Goal: Task Accomplishment & Management: Manage account settings

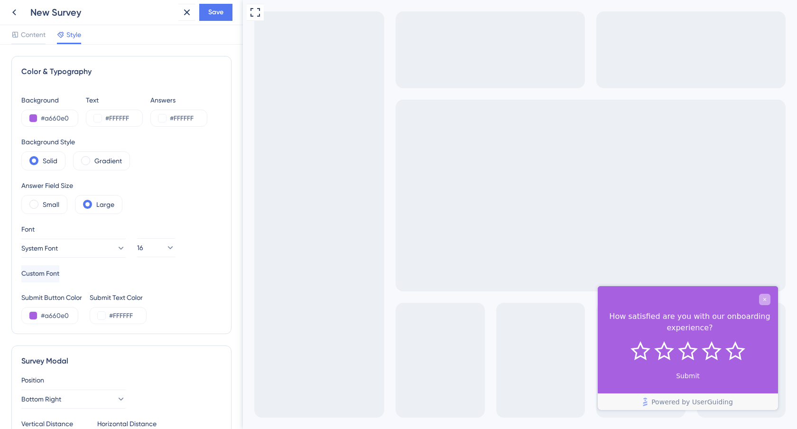
click at [767, 298] on icon "Close survey" at bounding box center [765, 299] width 6 height 6
click at [766, 302] on div "Close survey" at bounding box center [764, 298] width 11 height 11
drag, startPoint x: 259, startPoint y: 12, endPoint x: 251, endPoint y: 84, distance: 71.7
click at [251, 84] on div "Full Screen Preview" at bounding box center [520, 214] width 554 height 429
click at [253, 14] on icon at bounding box center [255, 12] width 11 height 11
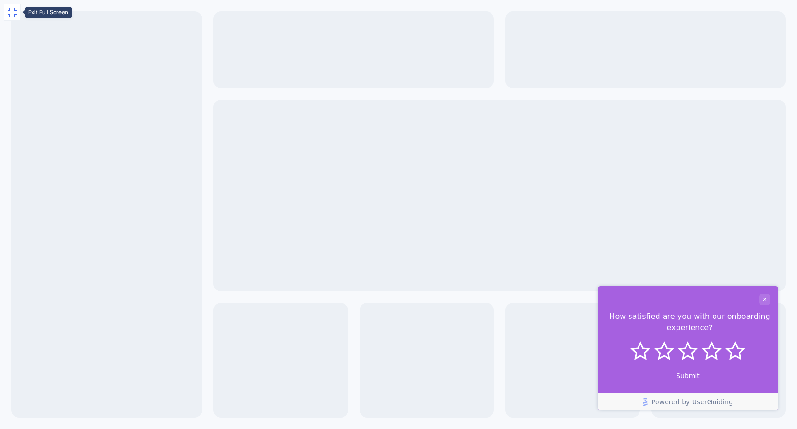
click at [14, 13] on icon at bounding box center [12, 12] width 11 height 11
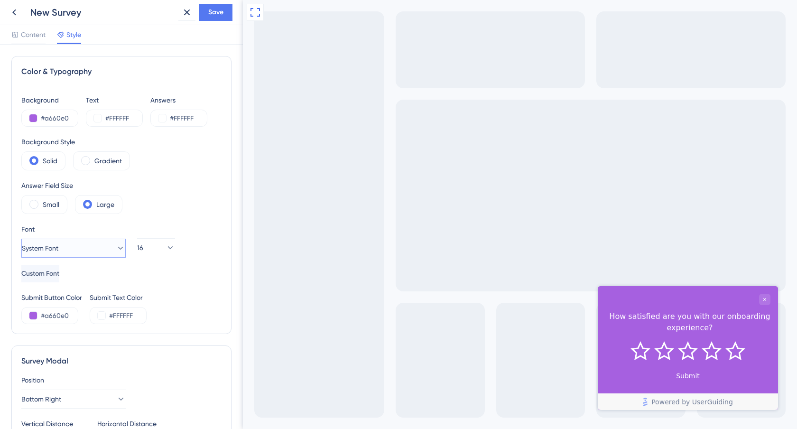
click at [99, 248] on button "System Font" at bounding box center [73, 248] width 104 height 19
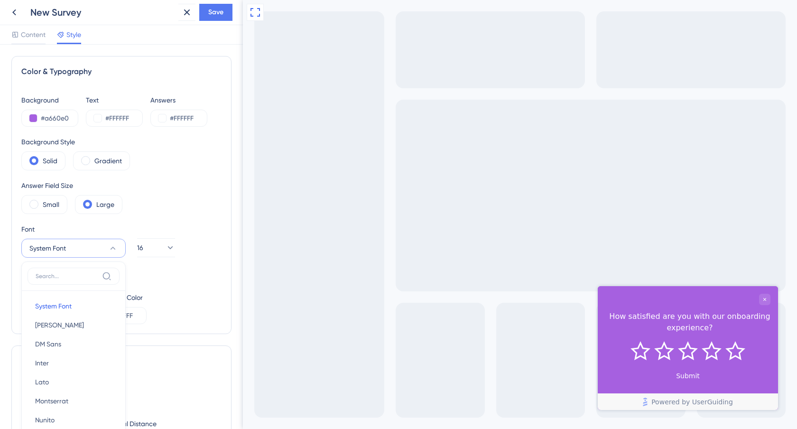
scroll to position [119, 0]
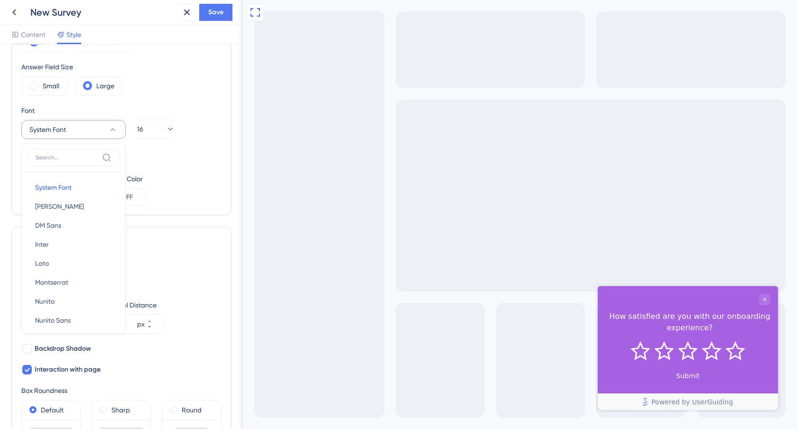
click at [277, 180] on div "Full Screen Preview" at bounding box center [520, 214] width 554 height 429
click at [12, 5] on button at bounding box center [14, 12] width 17 height 17
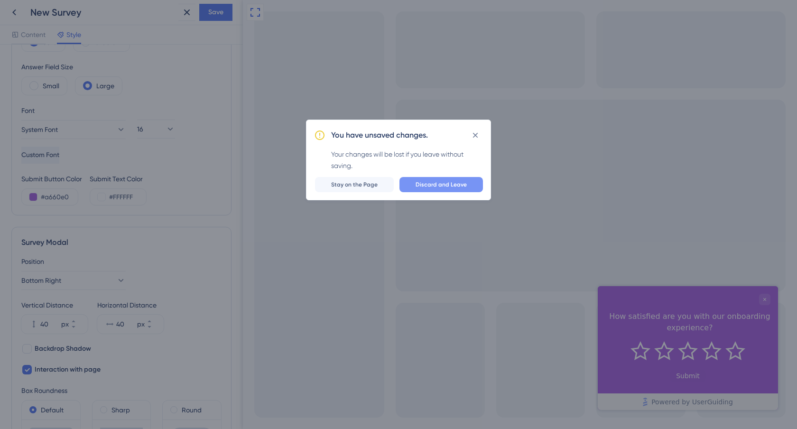
click at [425, 184] on span "Discard and Leave" at bounding box center [441, 185] width 51 height 8
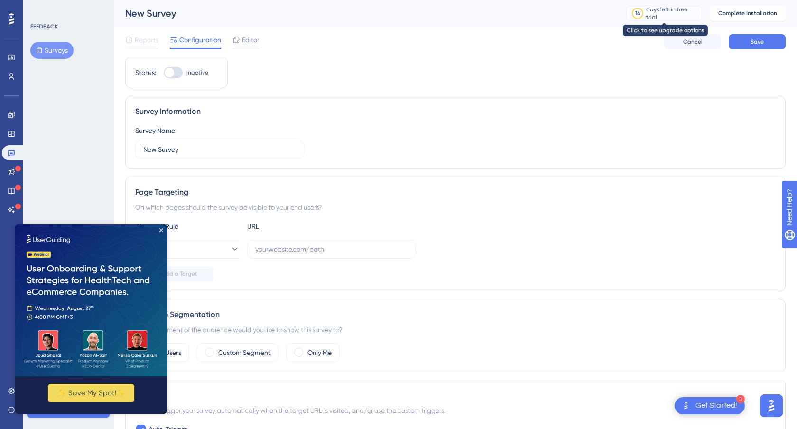
click at [650, 14] on div "days left in free trial" at bounding box center [673, 13] width 53 height 15
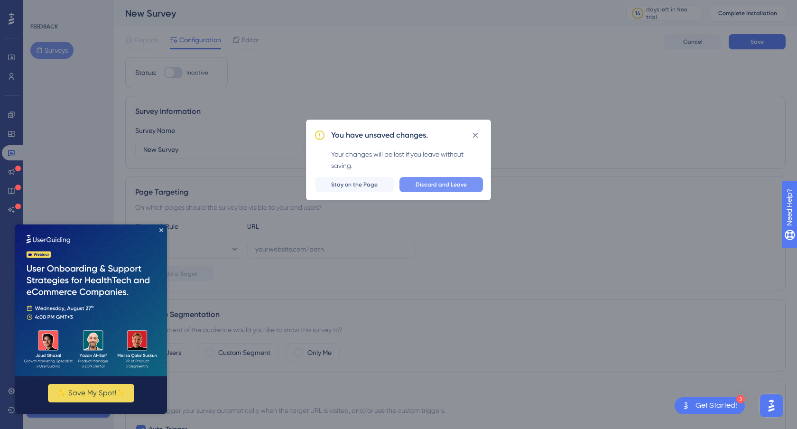
click at [431, 185] on span "Discard and Leave" at bounding box center [441, 185] width 51 height 8
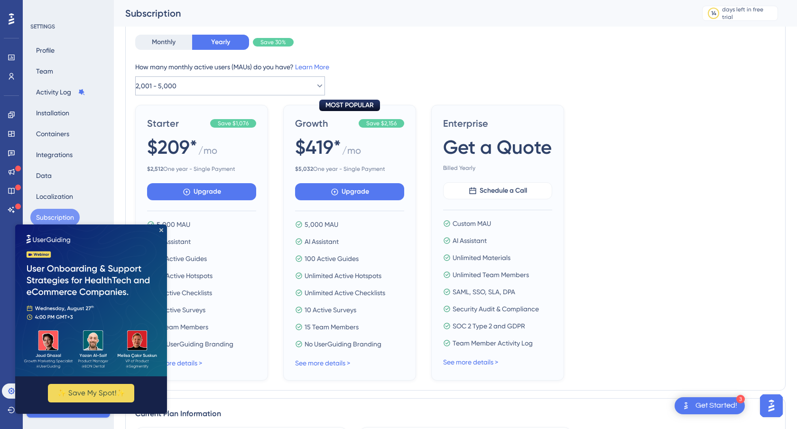
scroll to position [75, 0]
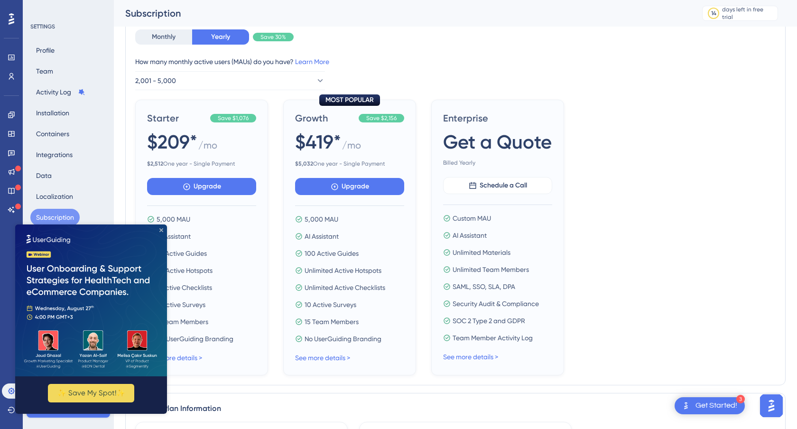
click at [161, 231] on icon "Close Preview" at bounding box center [161, 230] width 4 height 4
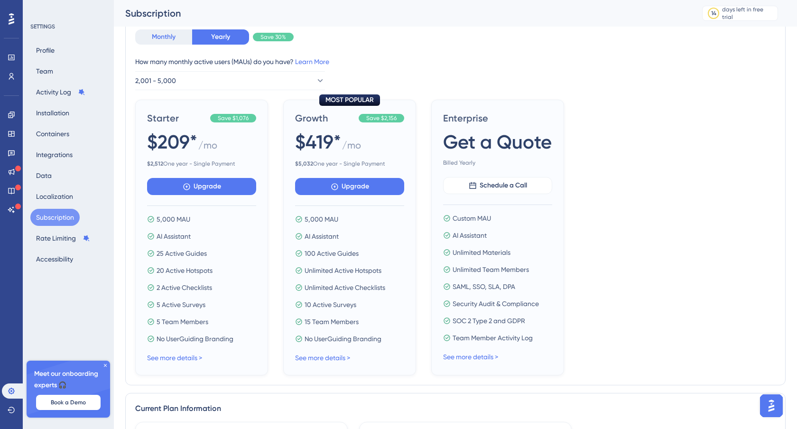
click at [169, 40] on button "Monthly" at bounding box center [163, 36] width 57 height 15
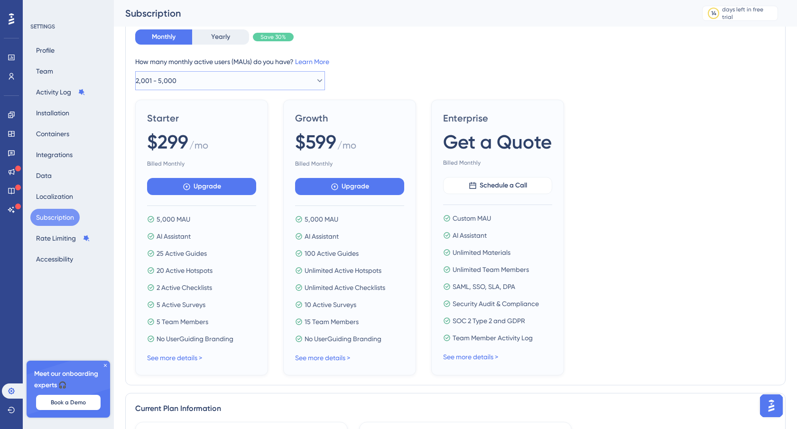
click at [220, 77] on button "2,001 - 5,000" at bounding box center [230, 80] width 190 height 19
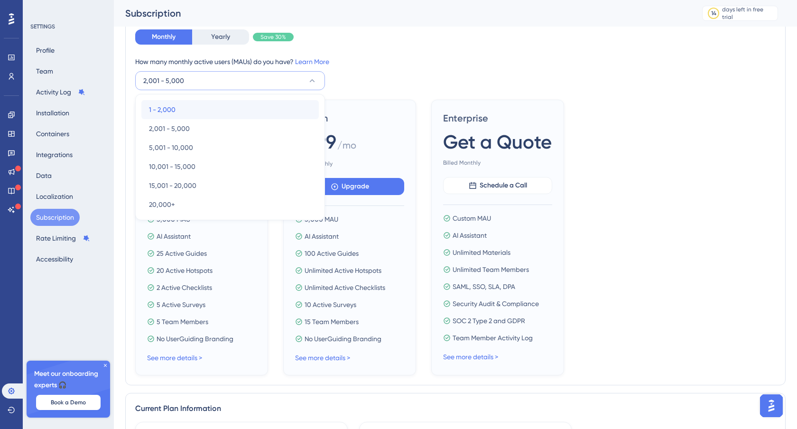
click at [212, 103] on div "1 - 2,000 1 - 2,000" at bounding box center [230, 109] width 162 height 19
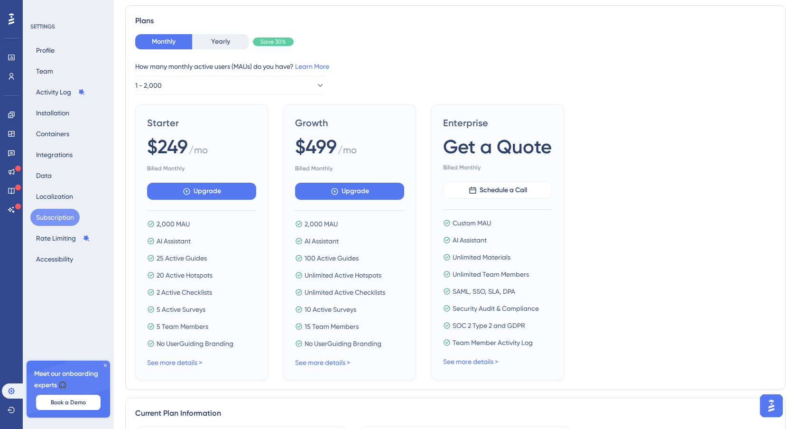
scroll to position [0, 0]
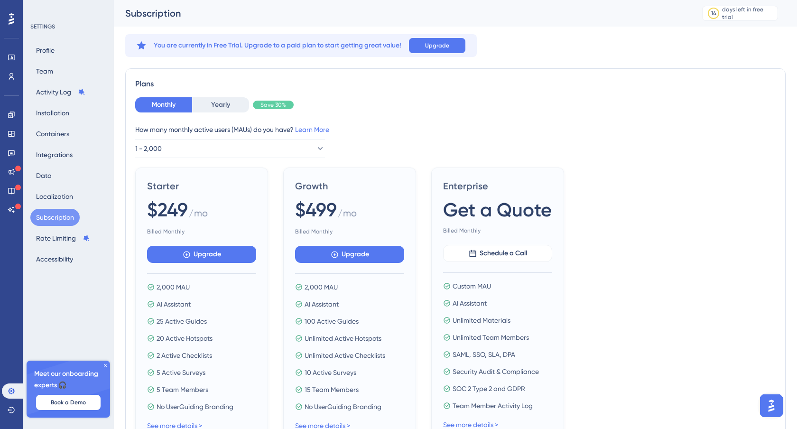
click at [169, 206] on span "$249" at bounding box center [167, 210] width 41 height 27
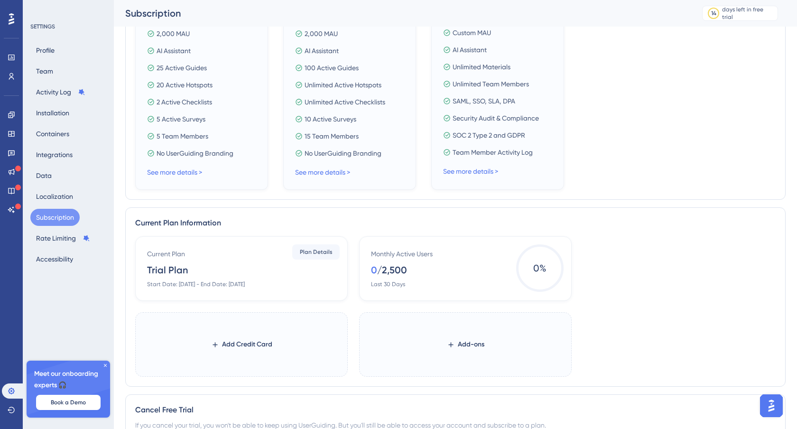
scroll to position [336, 0]
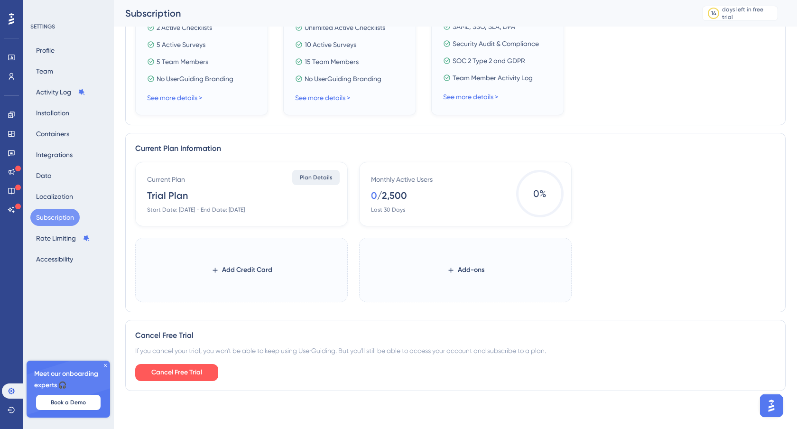
click at [328, 178] on span "Plan Details" at bounding box center [316, 178] width 33 height 8
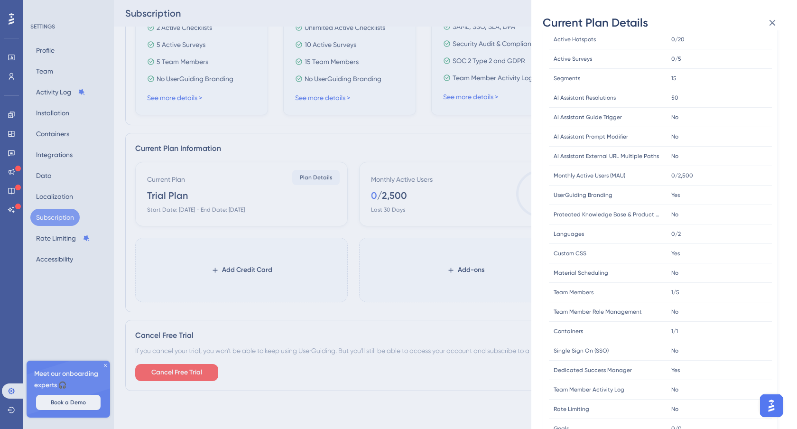
scroll to position [184, 0]
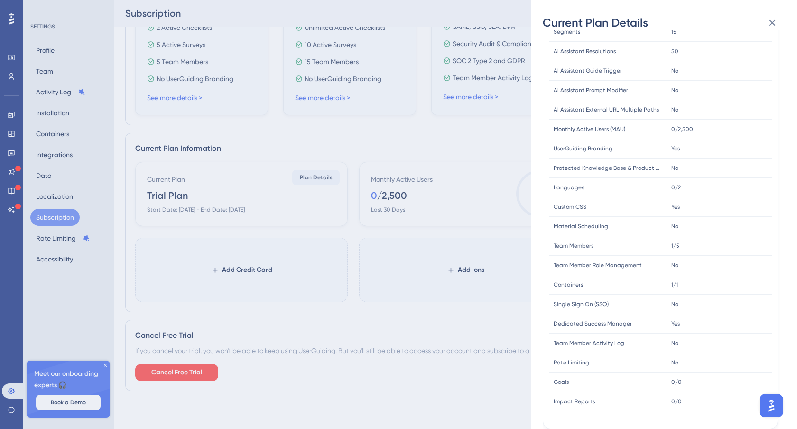
click at [662, 193] on div "Languages Languages" at bounding box center [608, 187] width 118 height 19
click at [396, 323] on div "Current Plan Details Subscription Start Date: August 26, 2025 Plan Type: Trial …" at bounding box center [398, 214] width 797 height 429
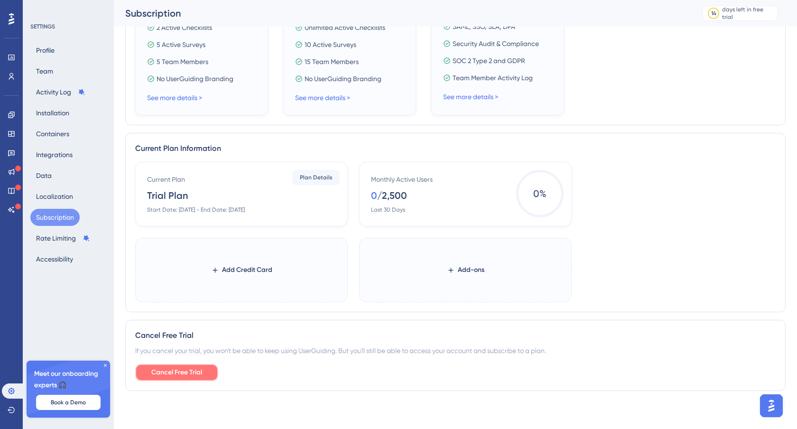
click at [200, 368] on span "Cancel Free Trial" at bounding box center [176, 372] width 51 height 11
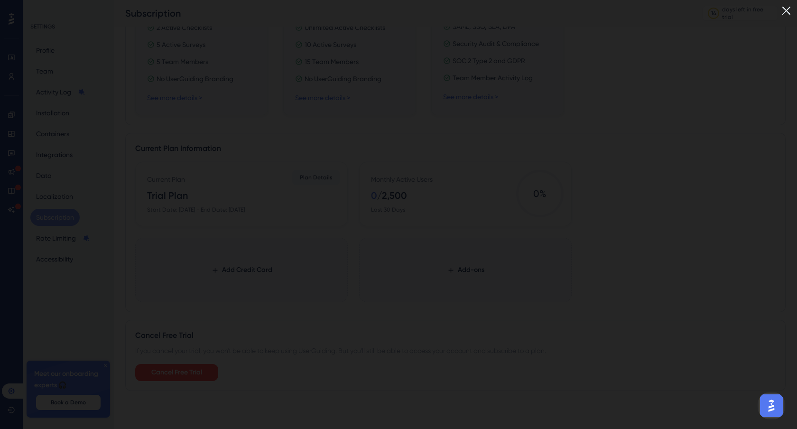
click at [784, 9] on img at bounding box center [787, 11] width 16 height 16
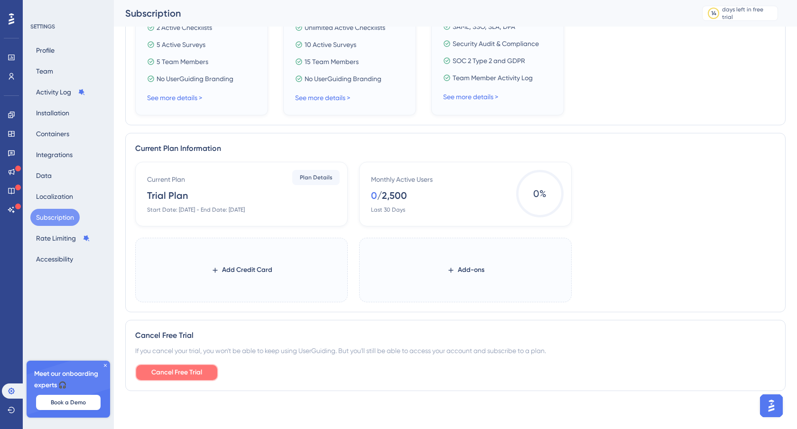
click at [184, 371] on span "Cancel Free Trial" at bounding box center [176, 372] width 51 height 11
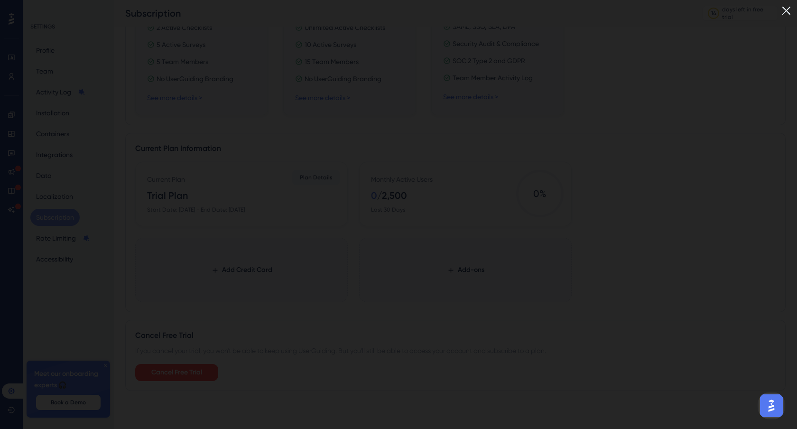
click at [786, 11] on img at bounding box center [787, 11] width 16 height 16
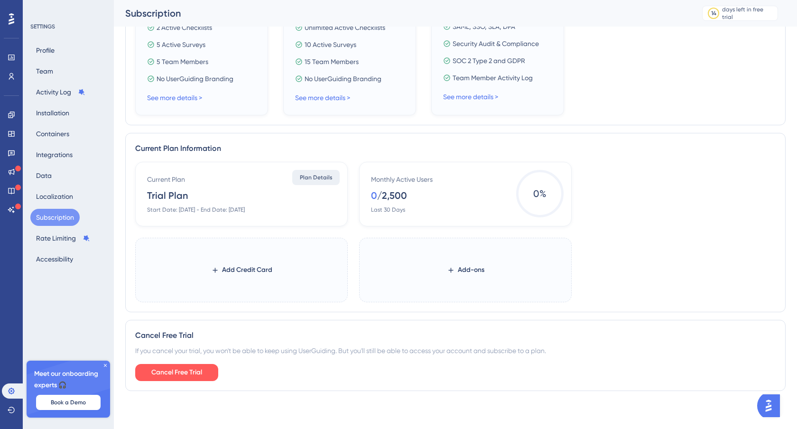
click at [316, 180] on span "Plan Details" at bounding box center [316, 178] width 33 height 8
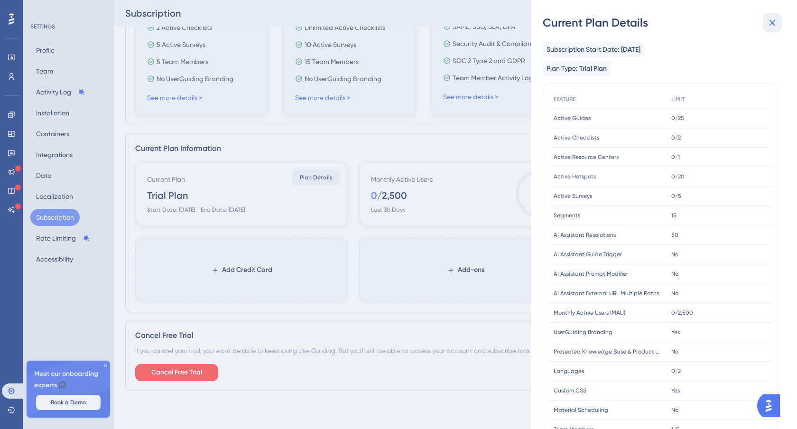
click at [769, 20] on icon at bounding box center [772, 22] width 11 height 11
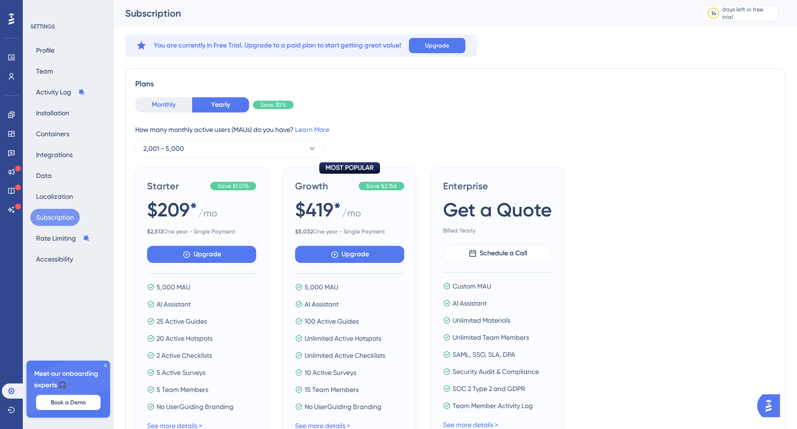
click at [161, 111] on button "Monthly" at bounding box center [163, 104] width 57 height 15
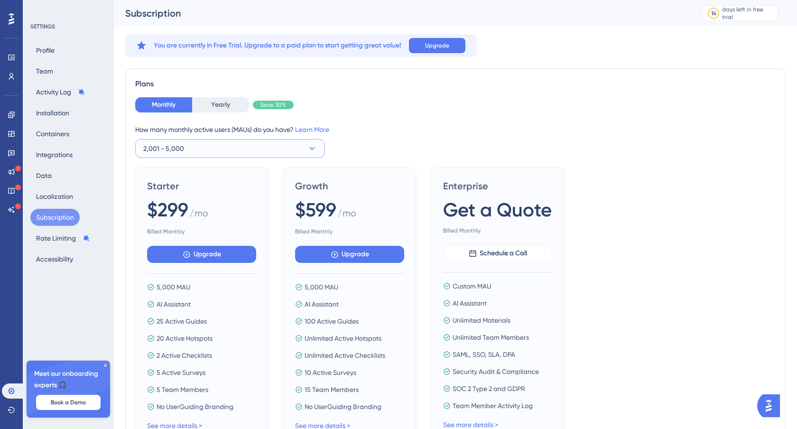
click at [193, 149] on button "2,001 - 5,000" at bounding box center [230, 148] width 190 height 19
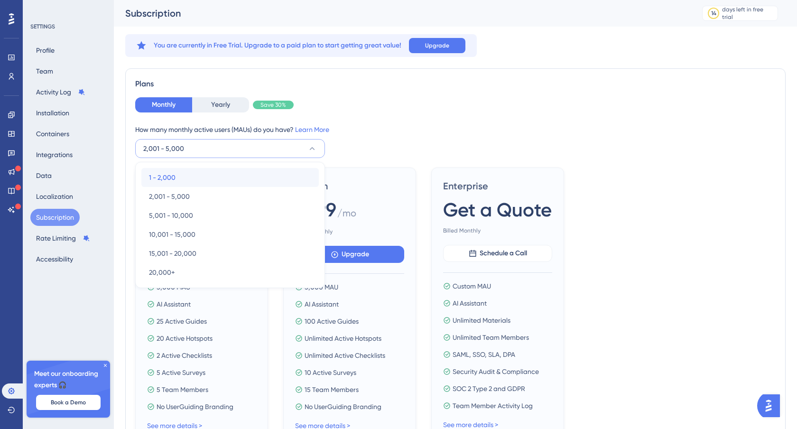
click at [195, 173] on div "1 - 2,000 1 - 2,000" at bounding box center [230, 177] width 162 height 19
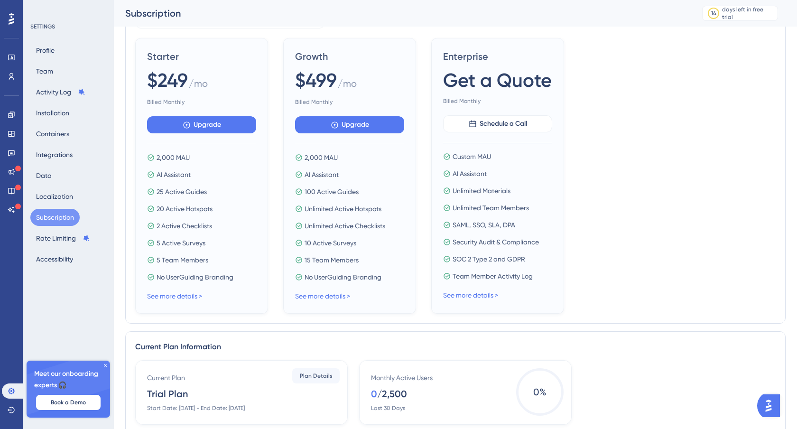
scroll to position [175, 0]
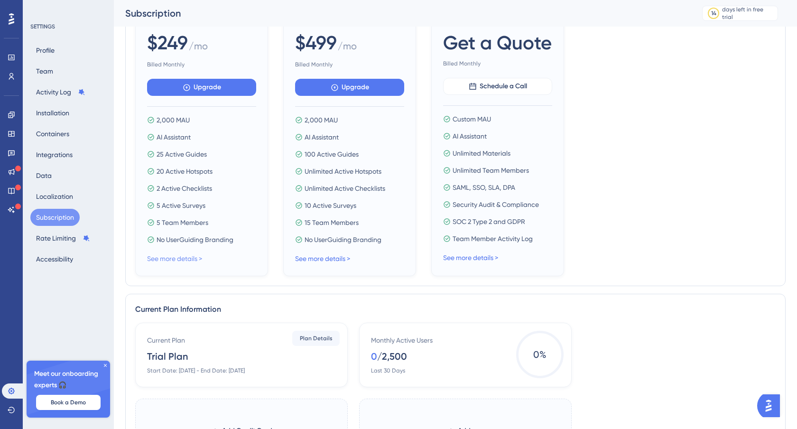
click at [184, 255] on link "See more details >" at bounding box center [174, 259] width 55 height 8
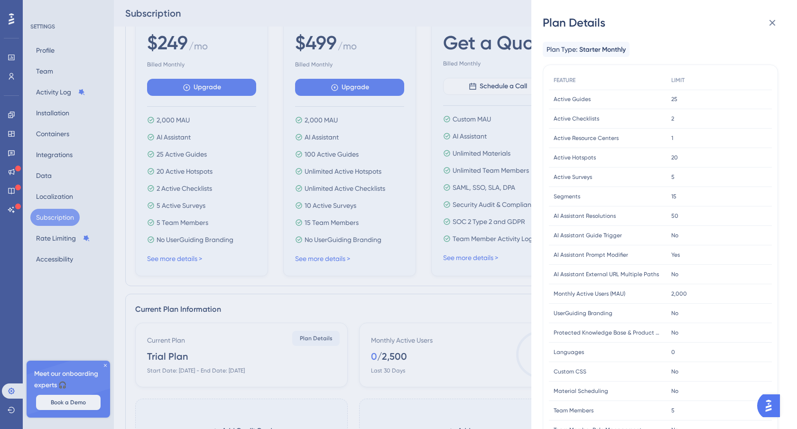
click at [598, 47] on span "Starter Monthly" at bounding box center [603, 49] width 47 height 11
click at [777, 20] on icon at bounding box center [772, 22] width 11 height 11
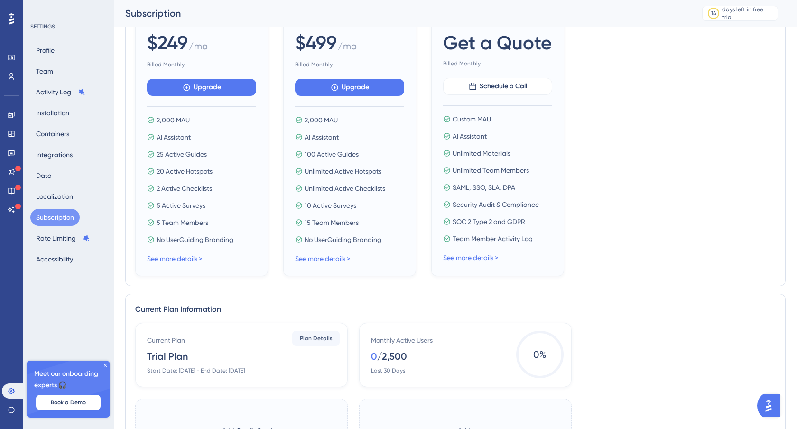
scroll to position [0, 0]
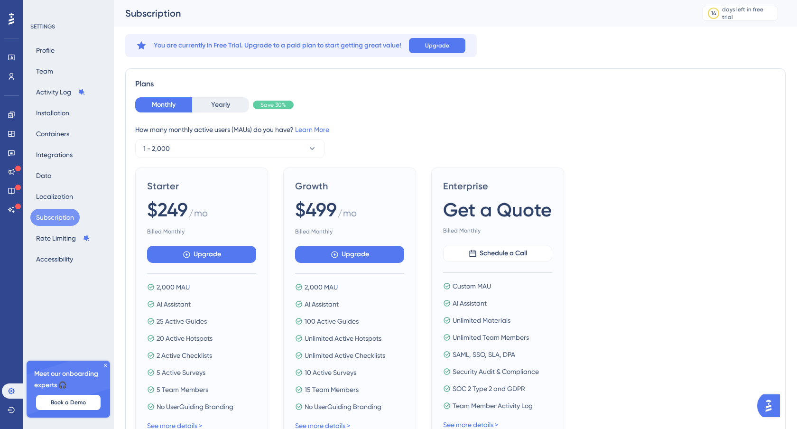
click at [207, 113] on div "Monthly Yearly Save 30% How many monthly active users ([PERSON_NAME]) do you ha…" at bounding box center [455, 127] width 641 height 61
click at [211, 111] on button "Yearly" at bounding box center [220, 104] width 57 height 15
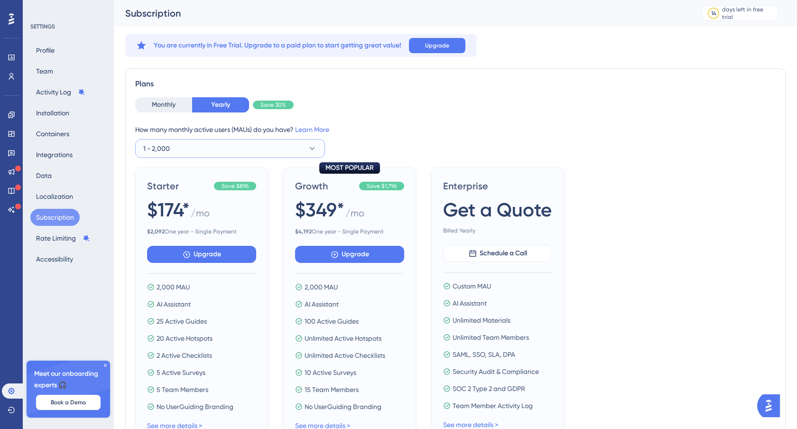
click at [189, 141] on button "1 - 2,000" at bounding box center [230, 148] width 190 height 19
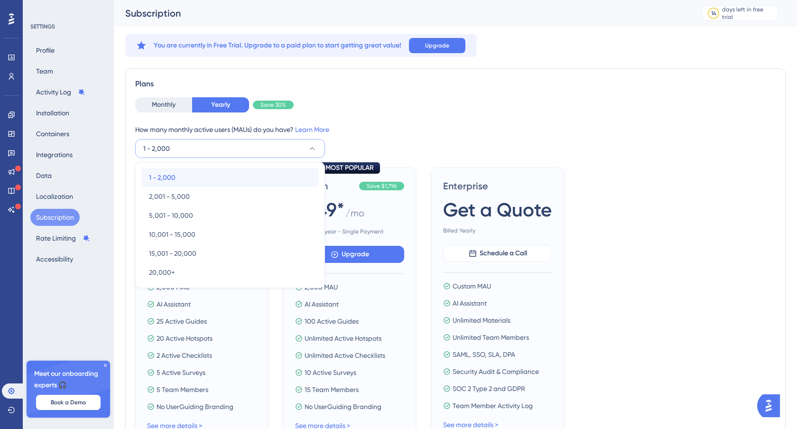
click at [196, 181] on div "1 - 2,000 1 - 2,000" at bounding box center [230, 177] width 162 height 19
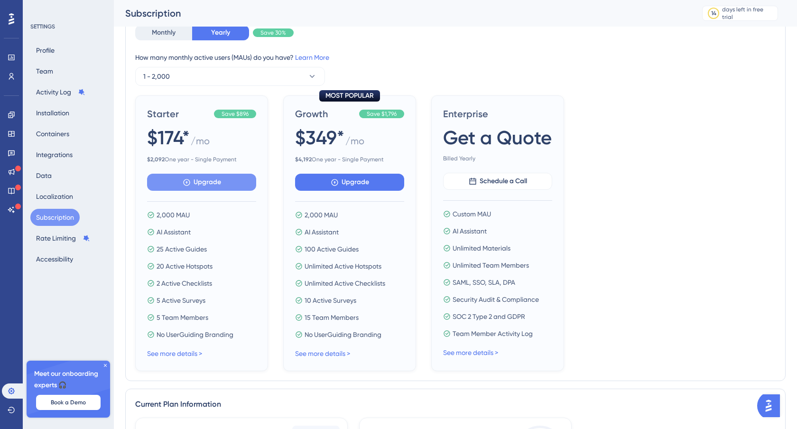
scroll to position [106, 0]
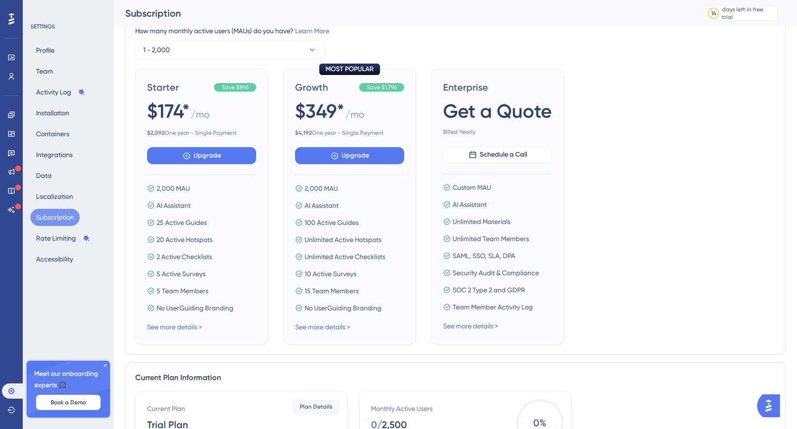
click at [103, 363] on icon at bounding box center [106, 366] width 6 height 6
